Goal: Check status: Check status

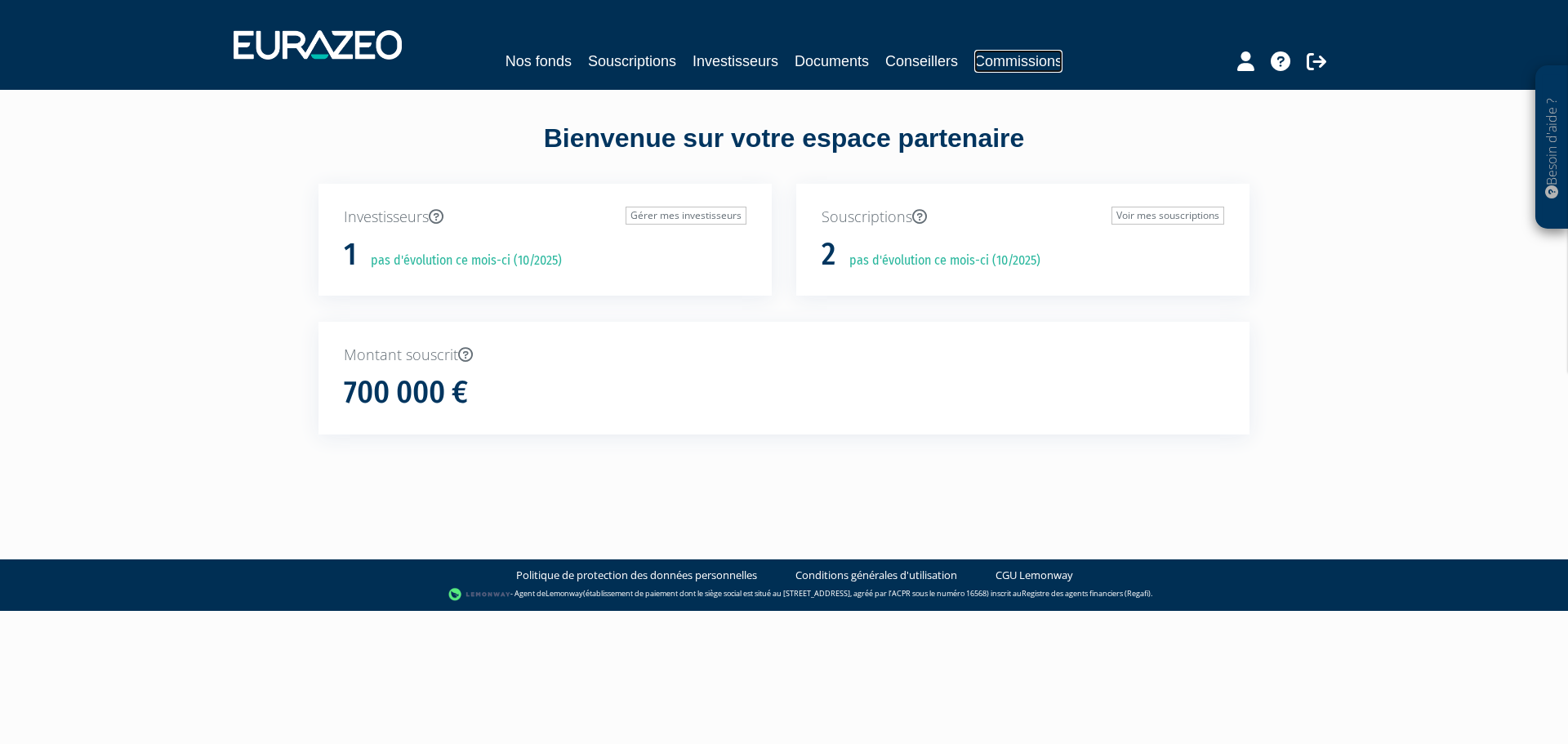
click at [1016, 56] on link "Commissions" at bounding box center [1019, 62] width 89 height 23
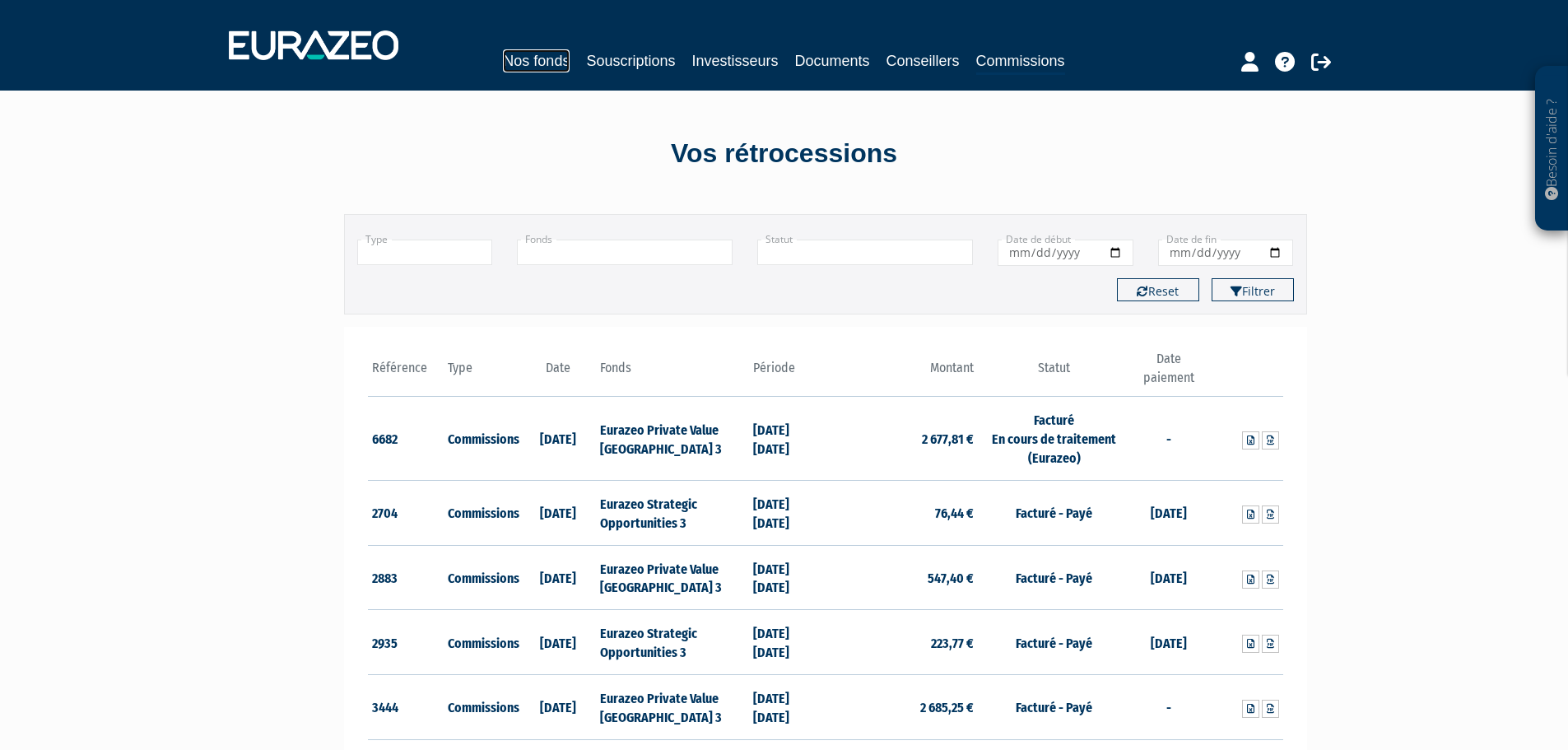
click at [538, 56] on link "Nos fonds" at bounding box center [536, 61] width 67 height 23
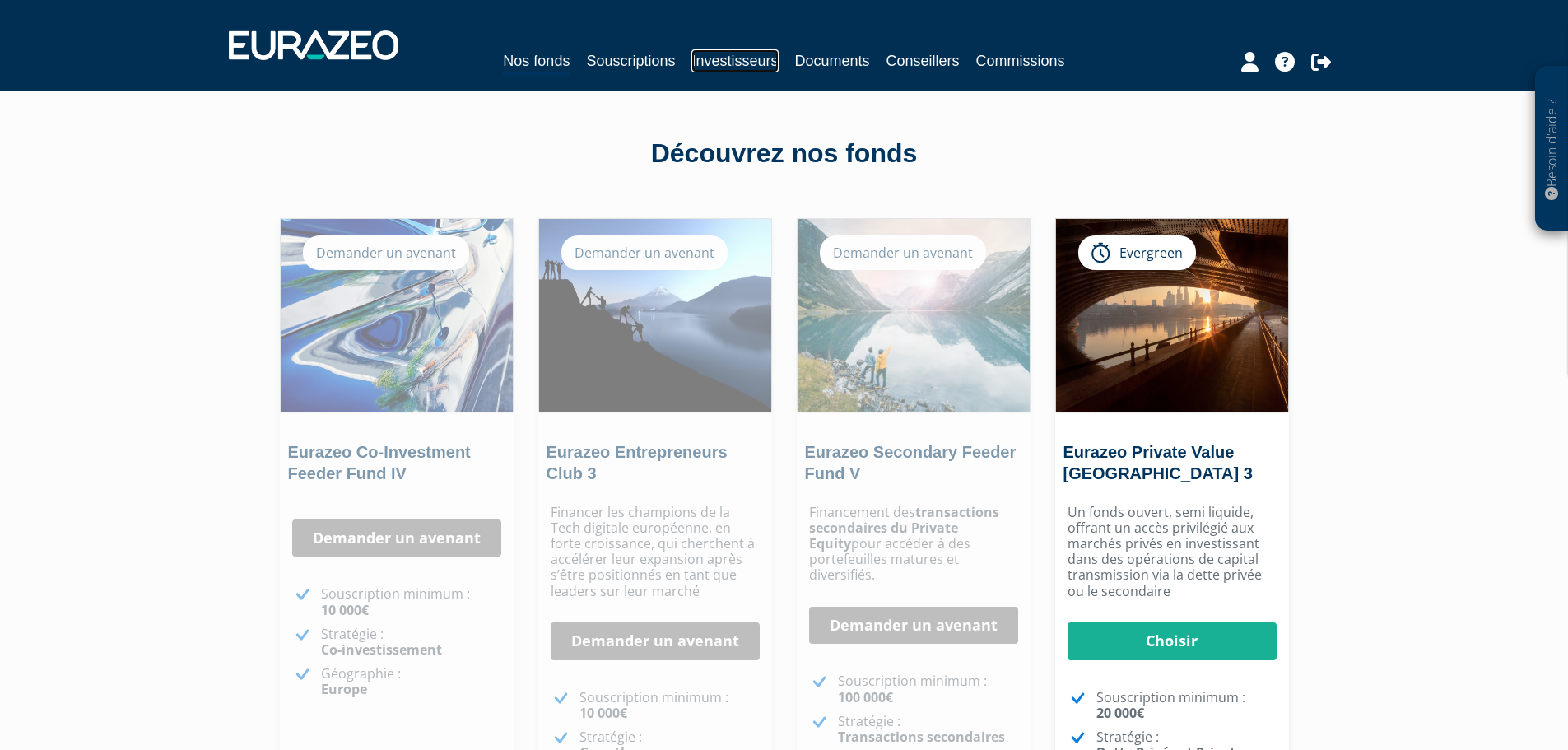
click at [735, 57] on link "Investisseurs" at bounding box center [734, 61] width 86 height 23
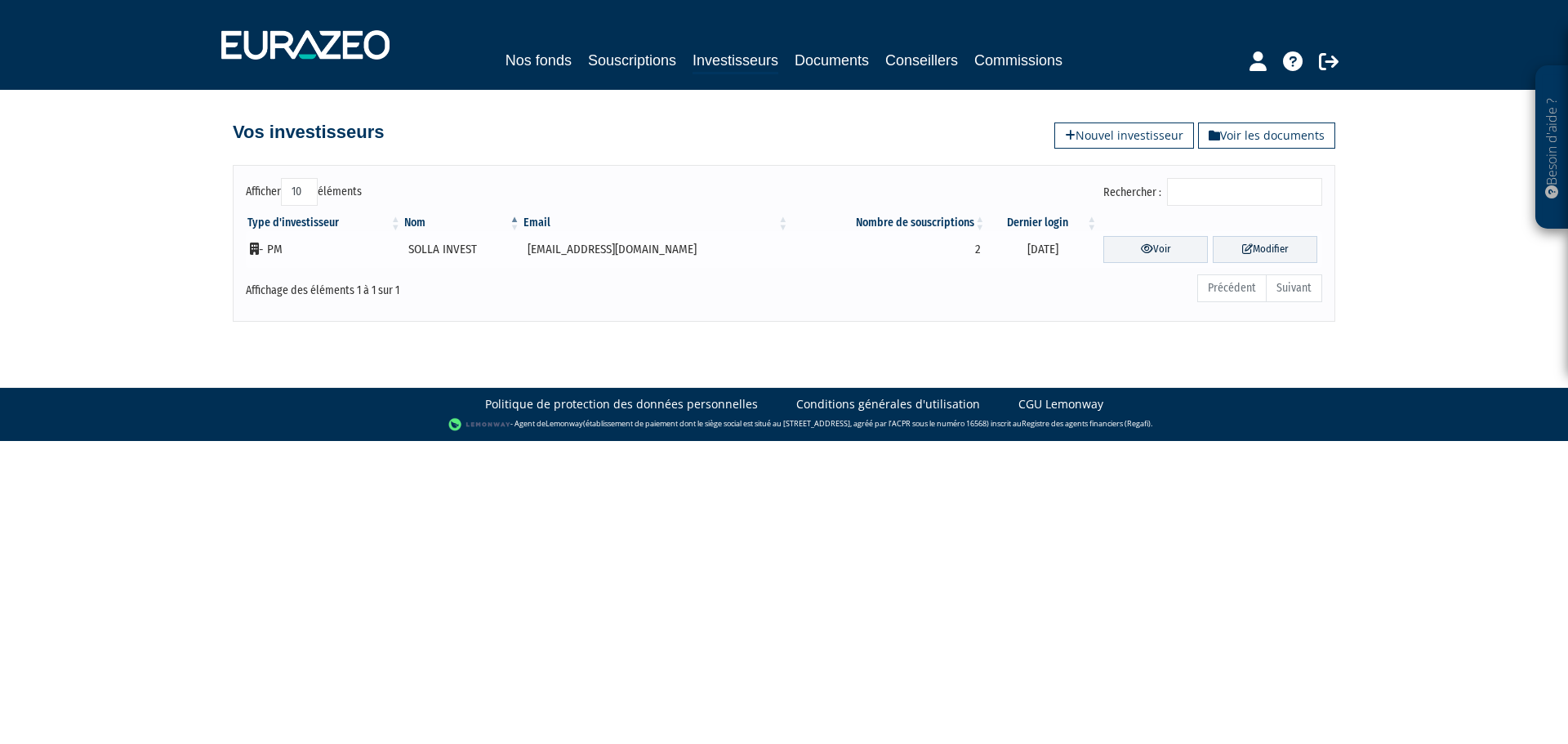
click at [445, 246] on td "SOLLA INVEST" at bounding box center [463, 250] width 120 height 37
click at [466, 252] on td "SOLLA INVEST" at bounding box center [463, 250] width 120 height 37
click at [1129, 247] on link "Voir" at bounding box center [1156, 250] width 104 height 27
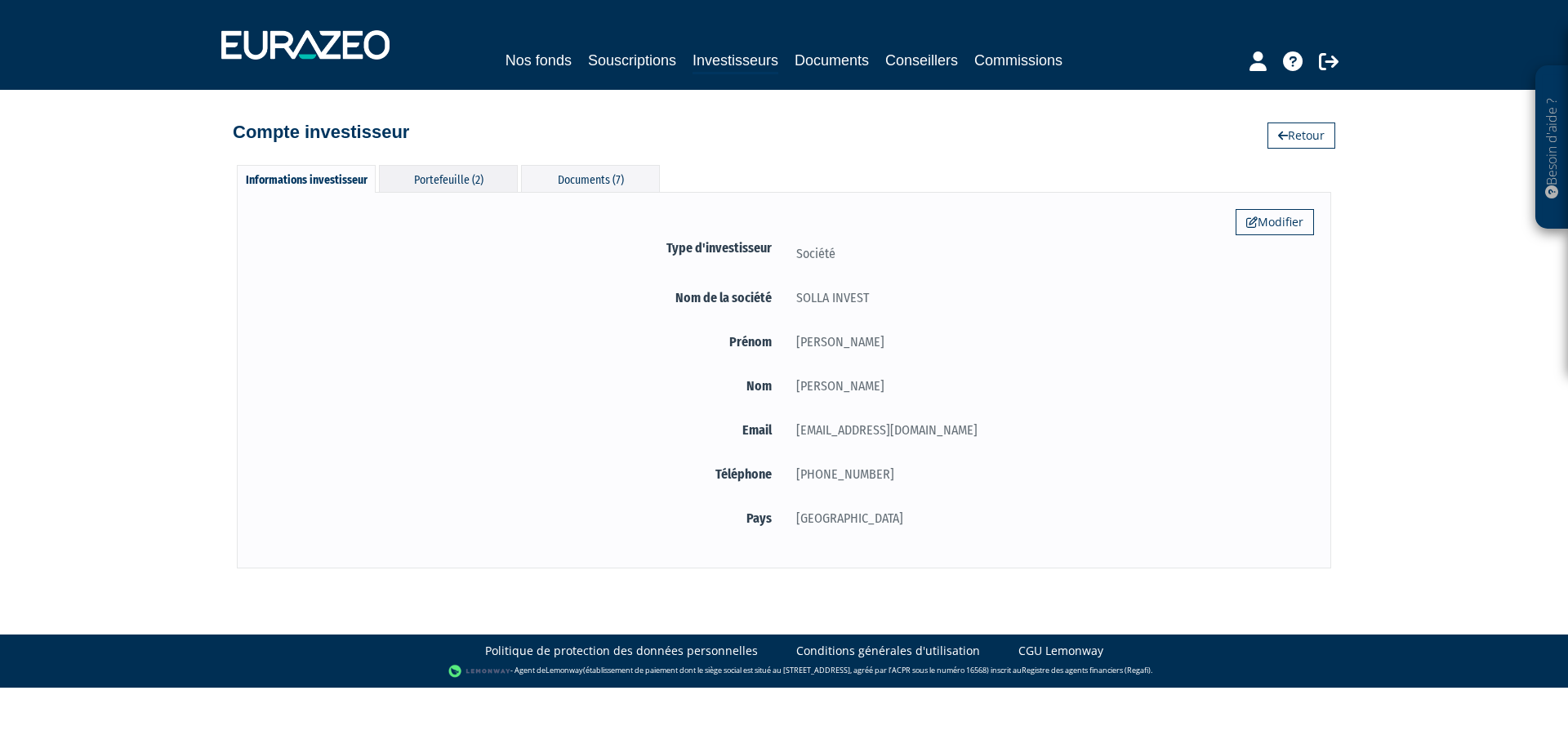
click at [452, 169] on div "Portefeuille (2)" at bounding box center [448, 178] width 139 height 27
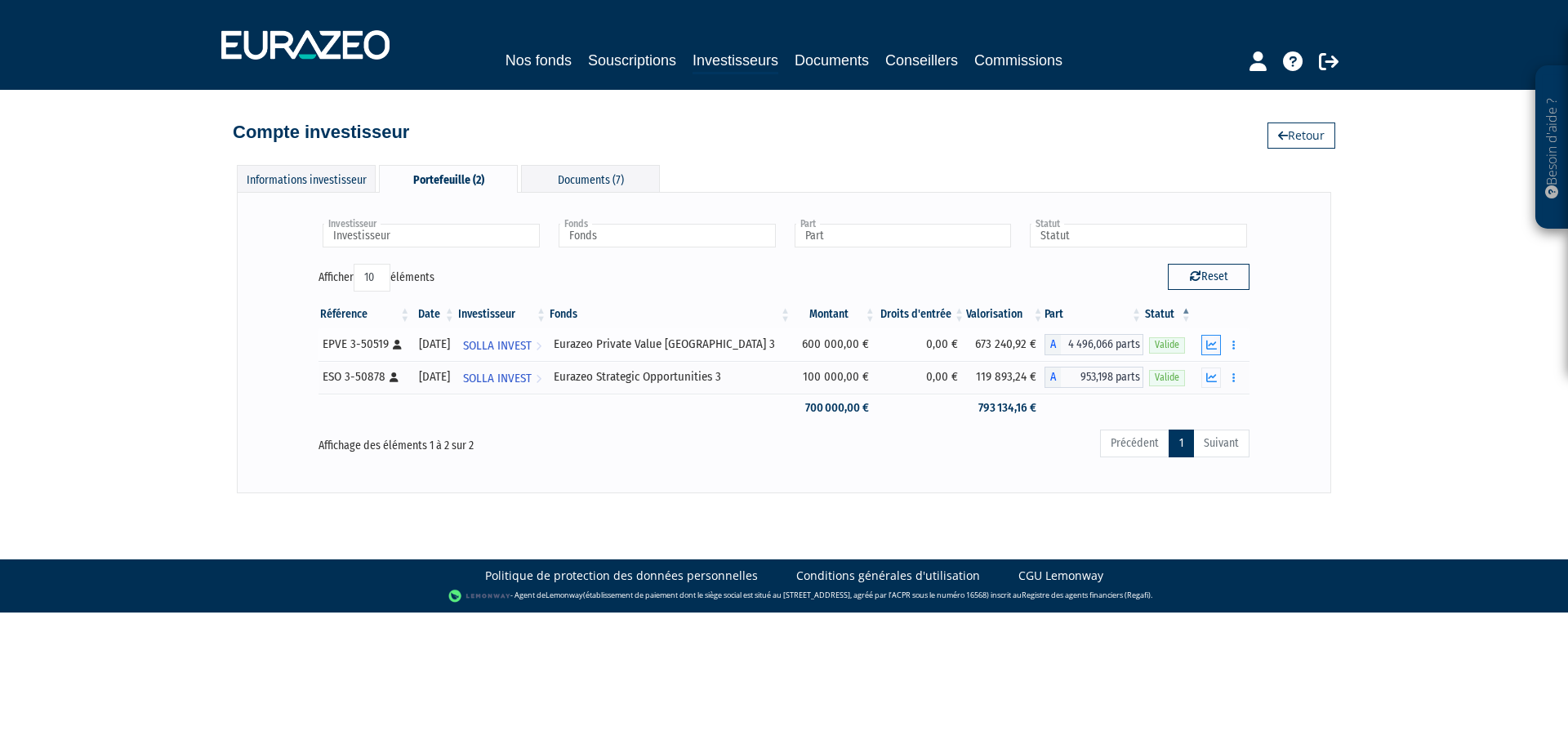
click at [1206, 345] on button "button" at bounding box center [1210, 344] width 19 height 20
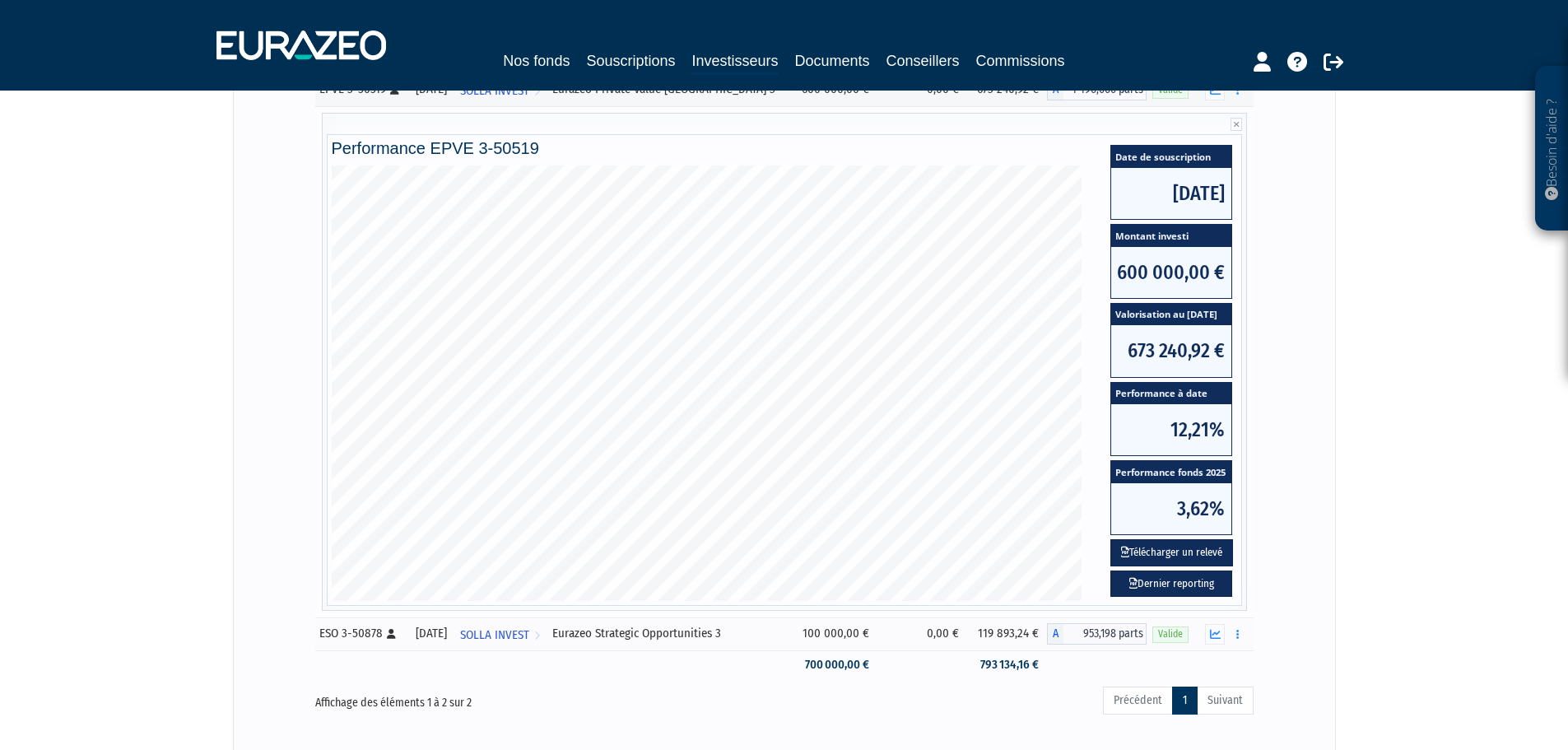
scroll to position [379, 0]
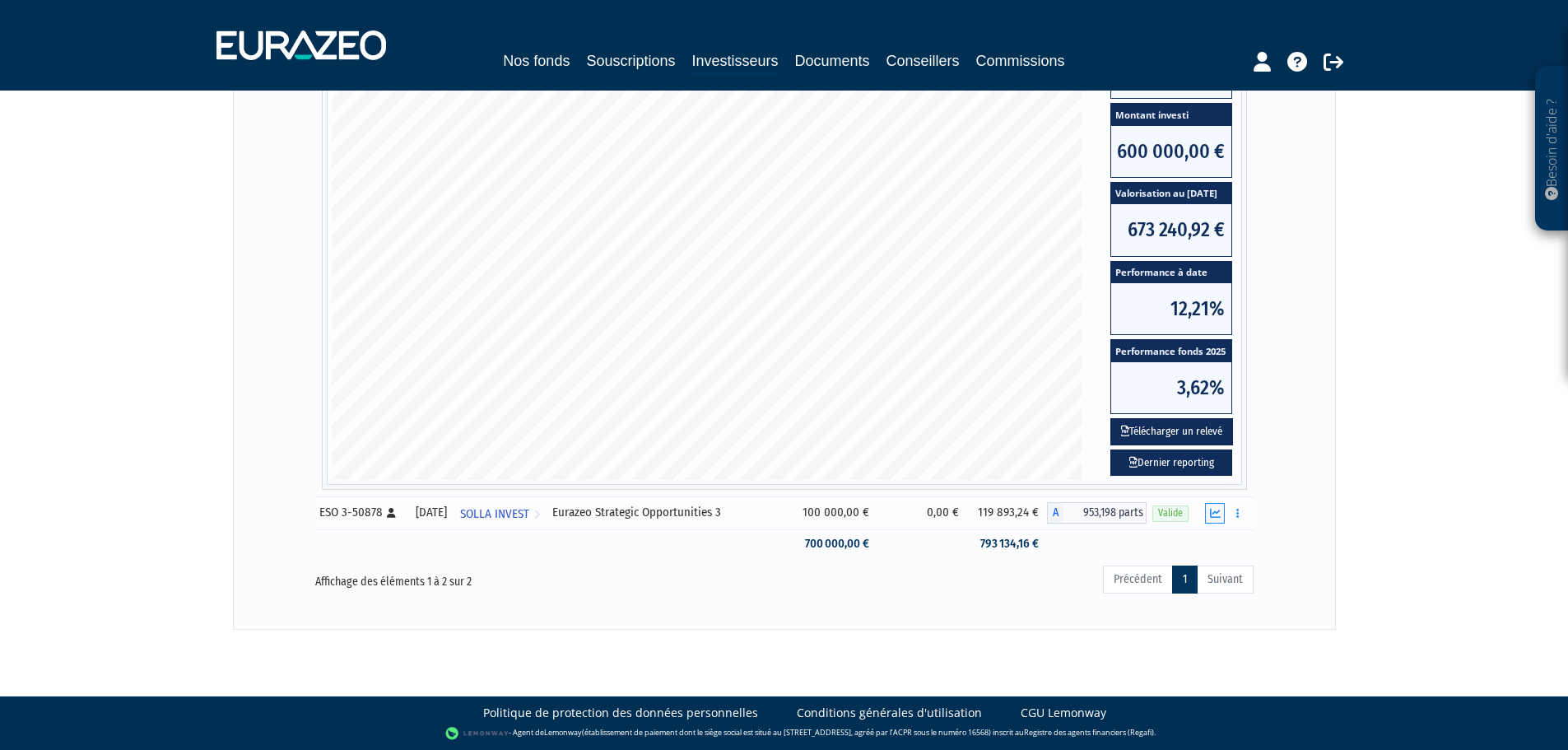
click at [1216, 511] on icon "button" at bounding box center [1215, 513] width 11 height 11
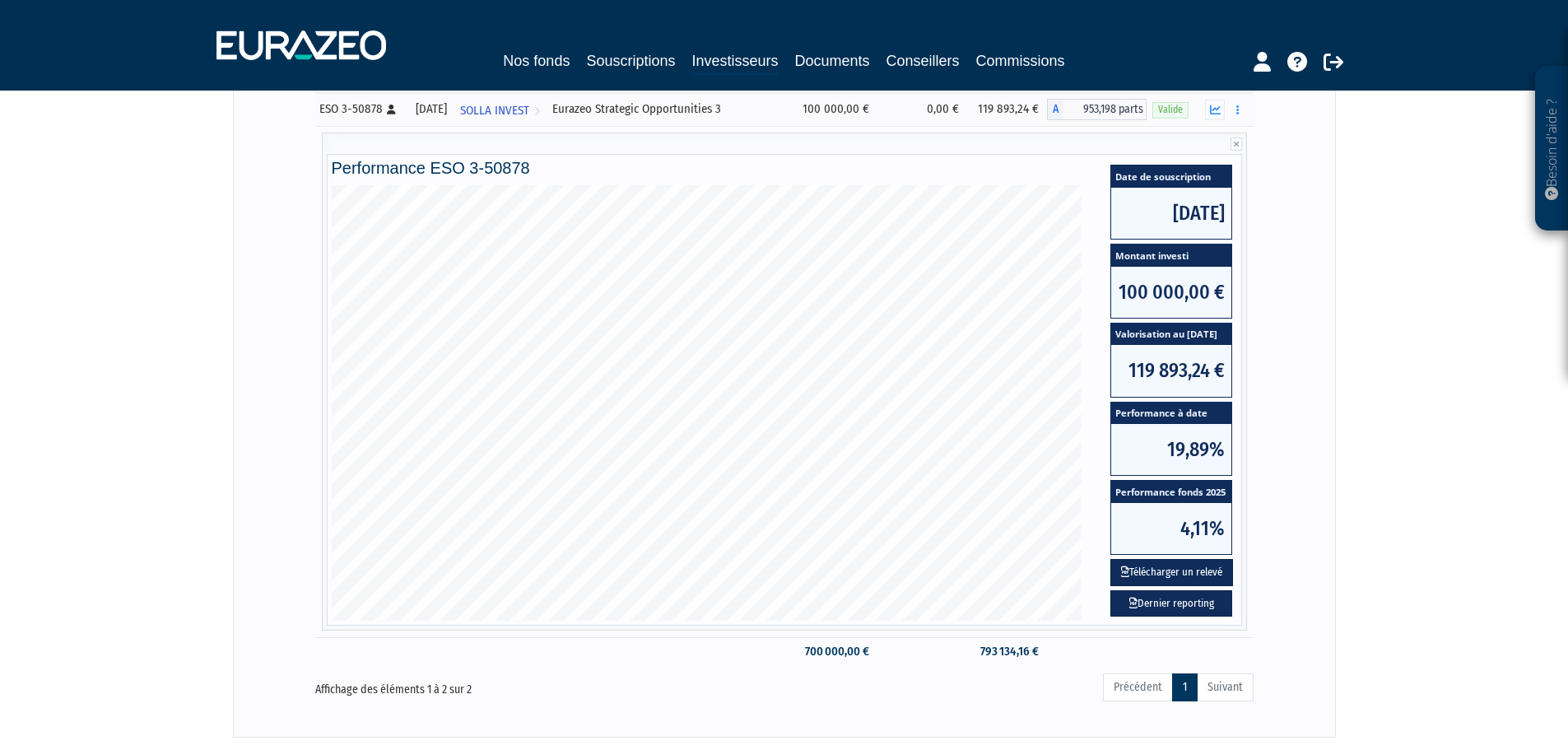
scroll to position [164, 0]
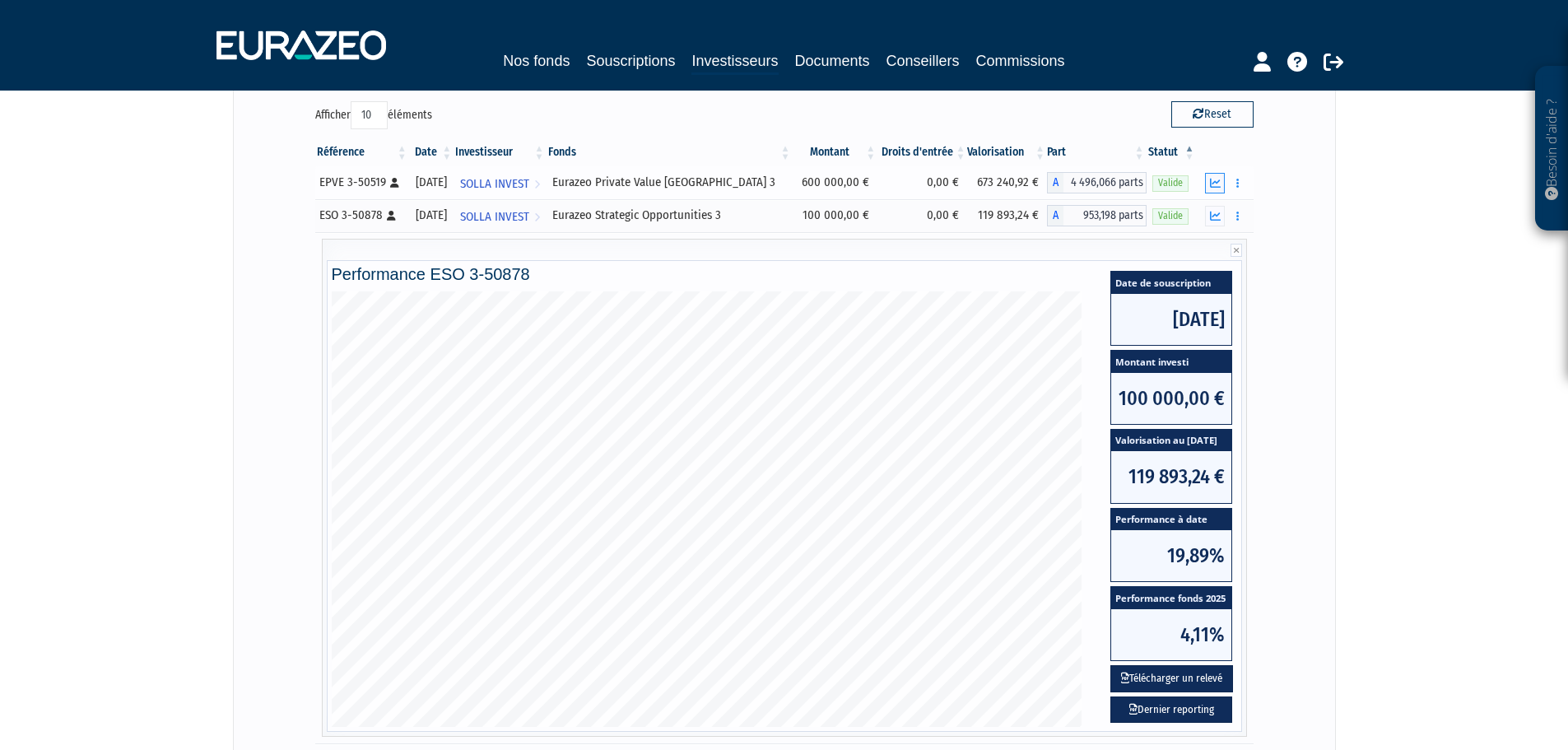
click at [1210, 181] on icon "button" at bounding box center [1215, 183] width 11 height 11
